Goal: Task Accomplishment & Management: Manage account settings

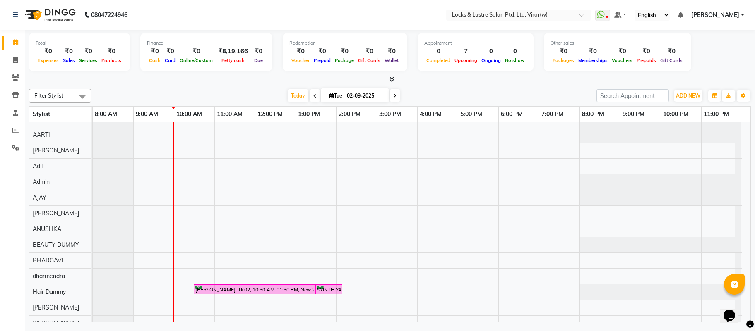
click at [694, 53] on div "Total ₹0 Expenses ₹0 Sales ₹0 Services ₹0 Products Finance ₹0 Cash ₹0 Card ₹0 O…" at bounding box center [389, 53] width 721 height 41
click at [733, 17] on span "[PERSON_NAME]" at bounding box center [715, 15] width 48 height 9
click at [707, 56] on link "Sign out" at bounding box center [702, 56] width 76 height 13
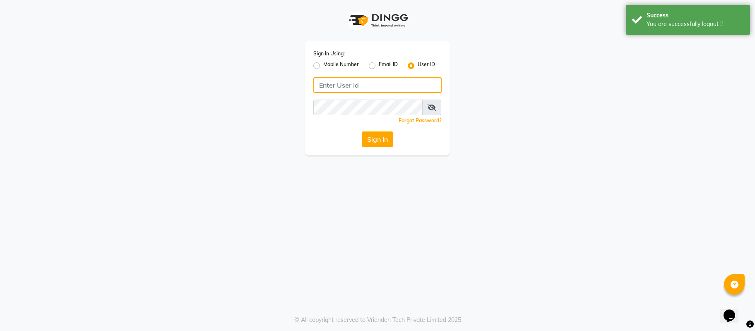
click at [418, 93] on input "Username" at bounding box center [377, 85] width 128 height 16
click at [346, 65] on label "Mobile Number" at bounding box center [341, 66] width 36 height 10
click at [328, 65] on input "Mobile Number" at bounding box center [325, 63] width 5 height 5
radio input "true"
radio input "false"
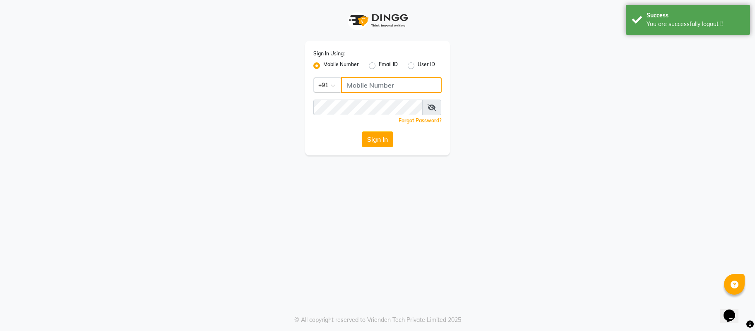
click at [373, 86] on input "Username" at bounding box center [391, 85] width 101 height 16
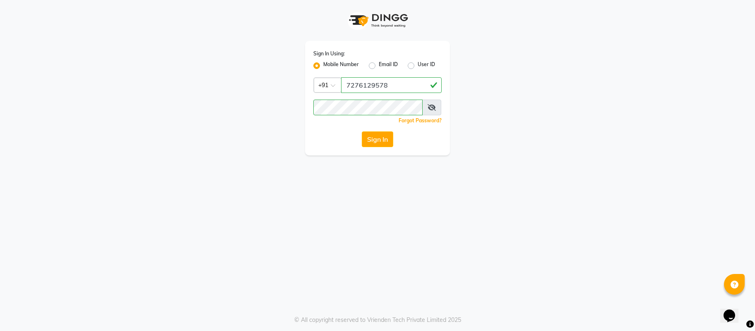
click at [424, 83] on input "7276129578" at bounding box center [391, 85] width 101 height 16
type input "8459157591"
click at [378, 141] on button "Sign In" at bounding box center [377, 140] width 31 height 16
